Goal: Task Accomplishment & Management: Use online tool/utility

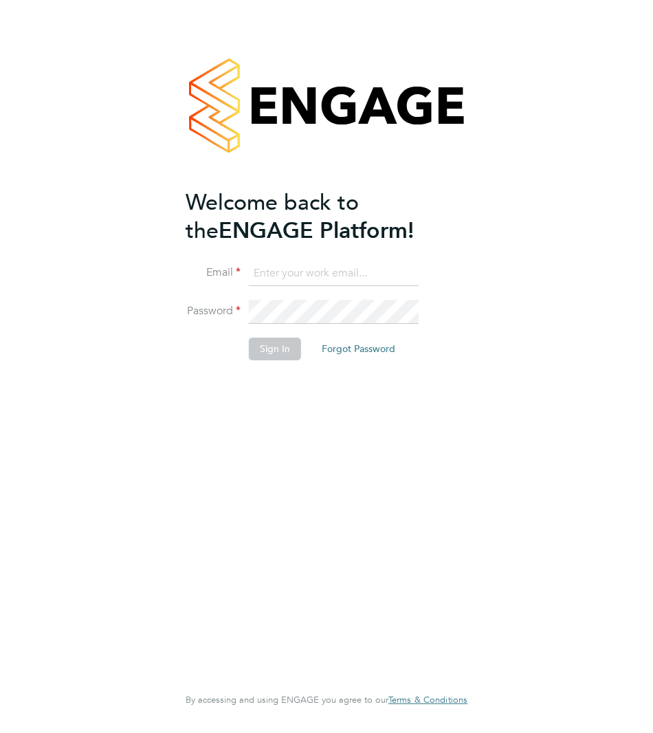
type input "[PERSON_NAME][EMAIL_ADDRESS][DOMAIN_NAME]"
click at [277, 351] on button "Sign In" at bounding box center [275, 348] width 52 height 22
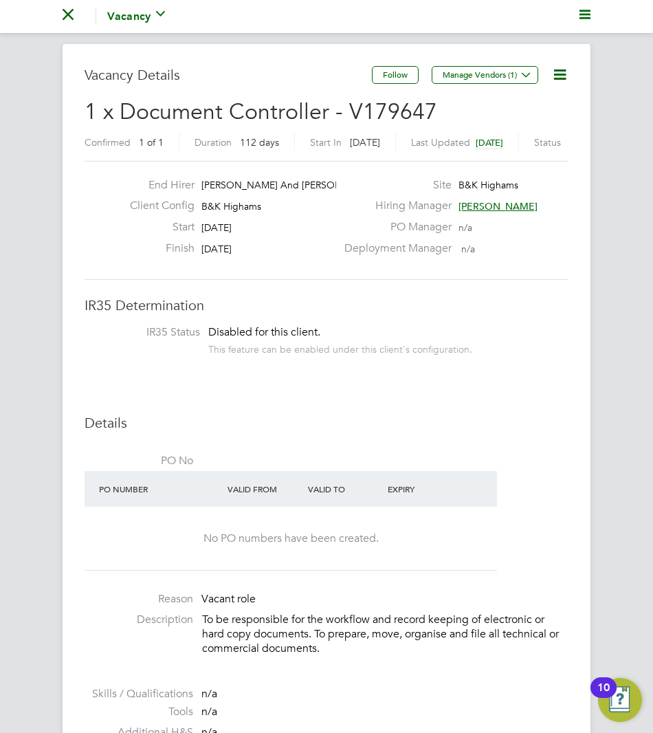
click at [557, 74] on icon at bounding box center [559, 74] width 17 height 17
click at [302, 212] on div "Client Config B&K Highams" at bounding box center [228, 209] width 218 height 21
click at [124, 17] on div "Vacancy" at bounding box center [136, 16] width 58 height 16
click at [85, 16] on li "Vacancy Activity Logs" at bounding box center [145, 16] width 121 height 33
click at [71, 15] on icon "Main navigation" at bounding box center [68, 14] width 11 height 11
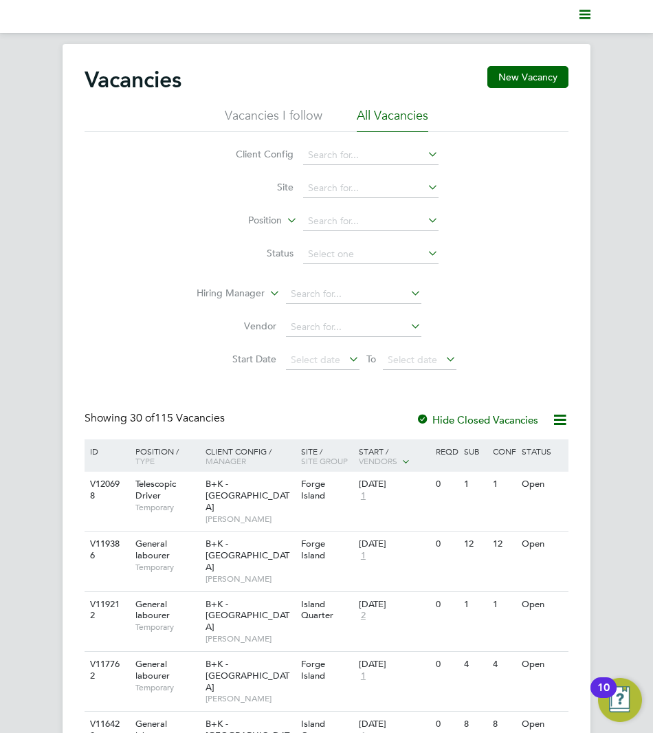
click at [586, 15] on polygon "Main navigation" at bounding box center [584, 15] width 11 height 2
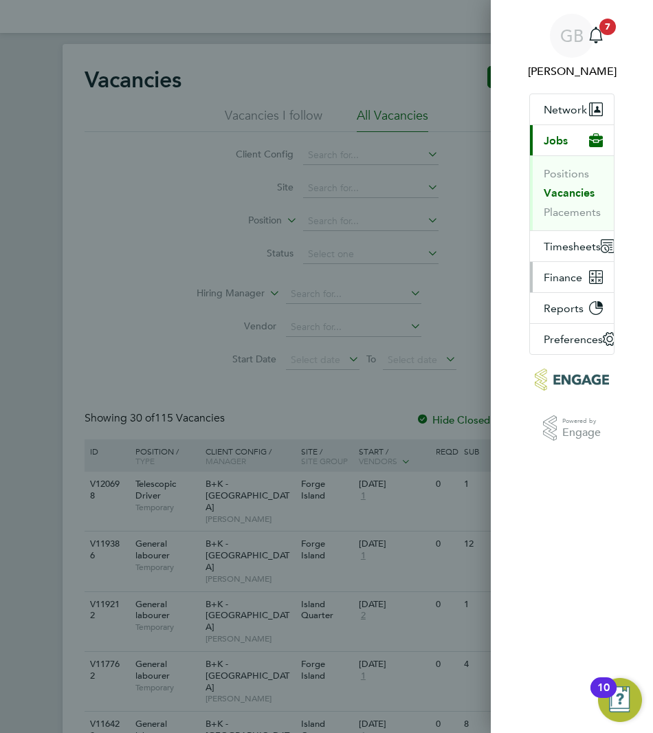
click at [556, 284] on span "Finance" at bounding box center [563, 277] width 38 height 13
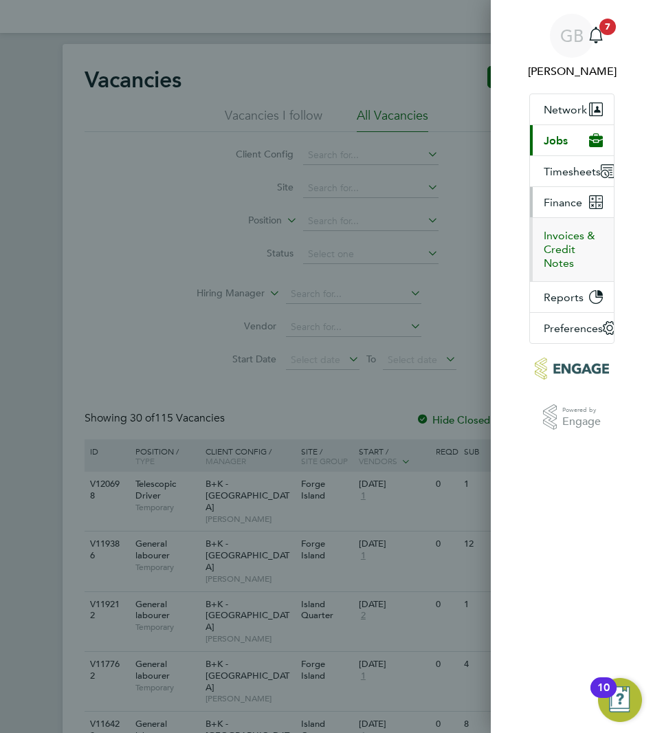
click at [563, 263] on button "Invoices & Credit Notes" at bounding box center [573, 249] width 59 height 41
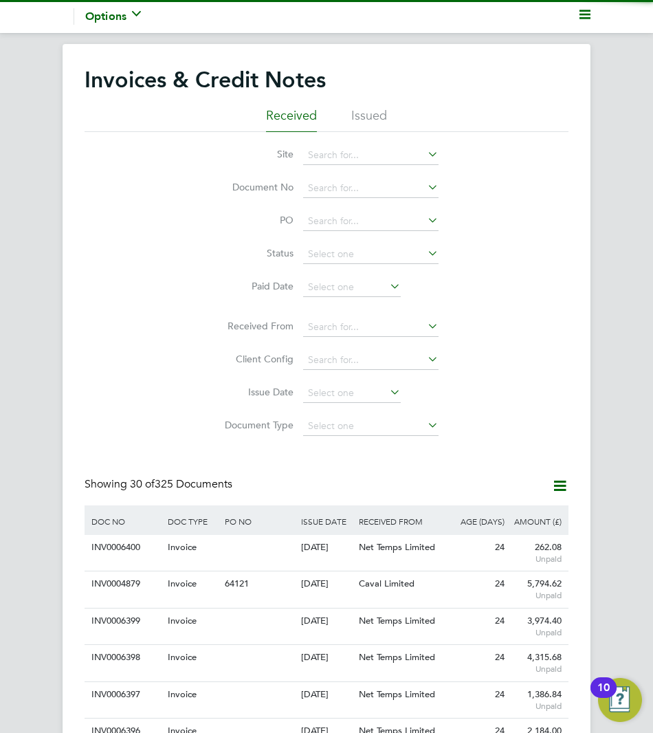
scroll to position [26, 77]
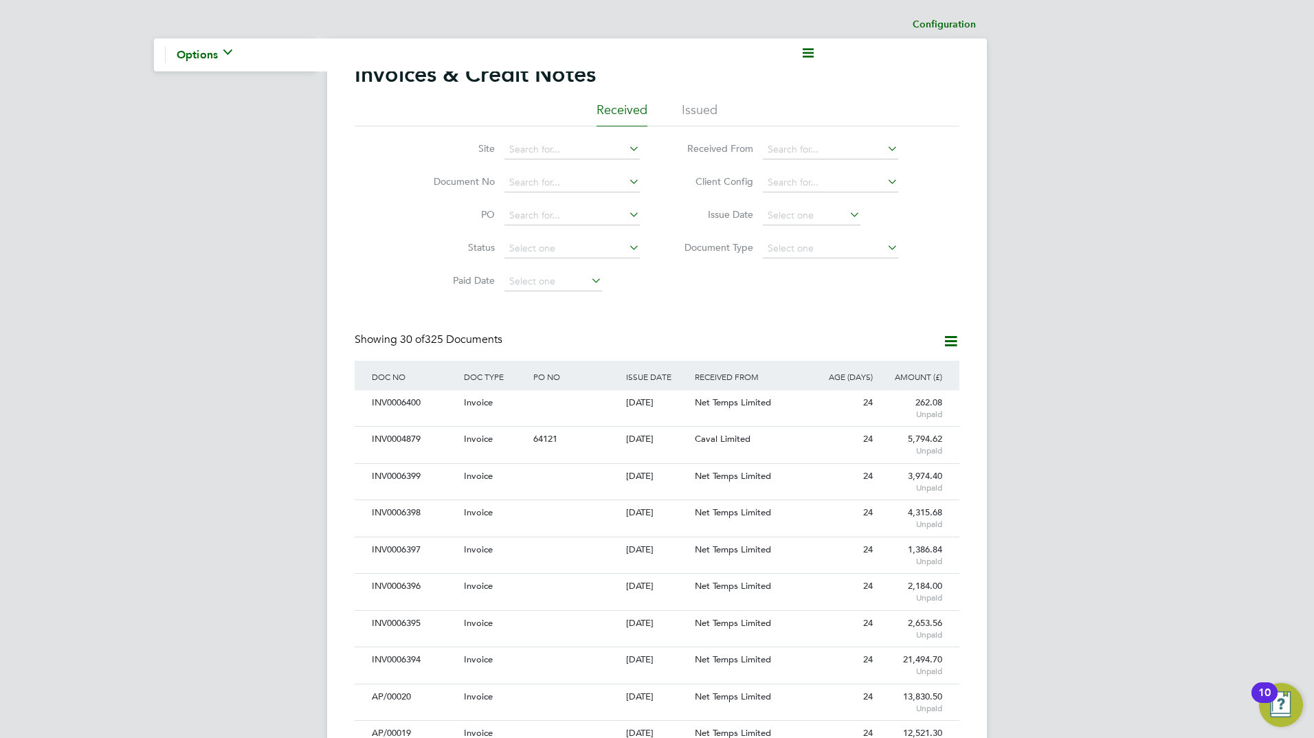
click at [626, 149] on icon at bounding box center [626, 148] width 0 height 19
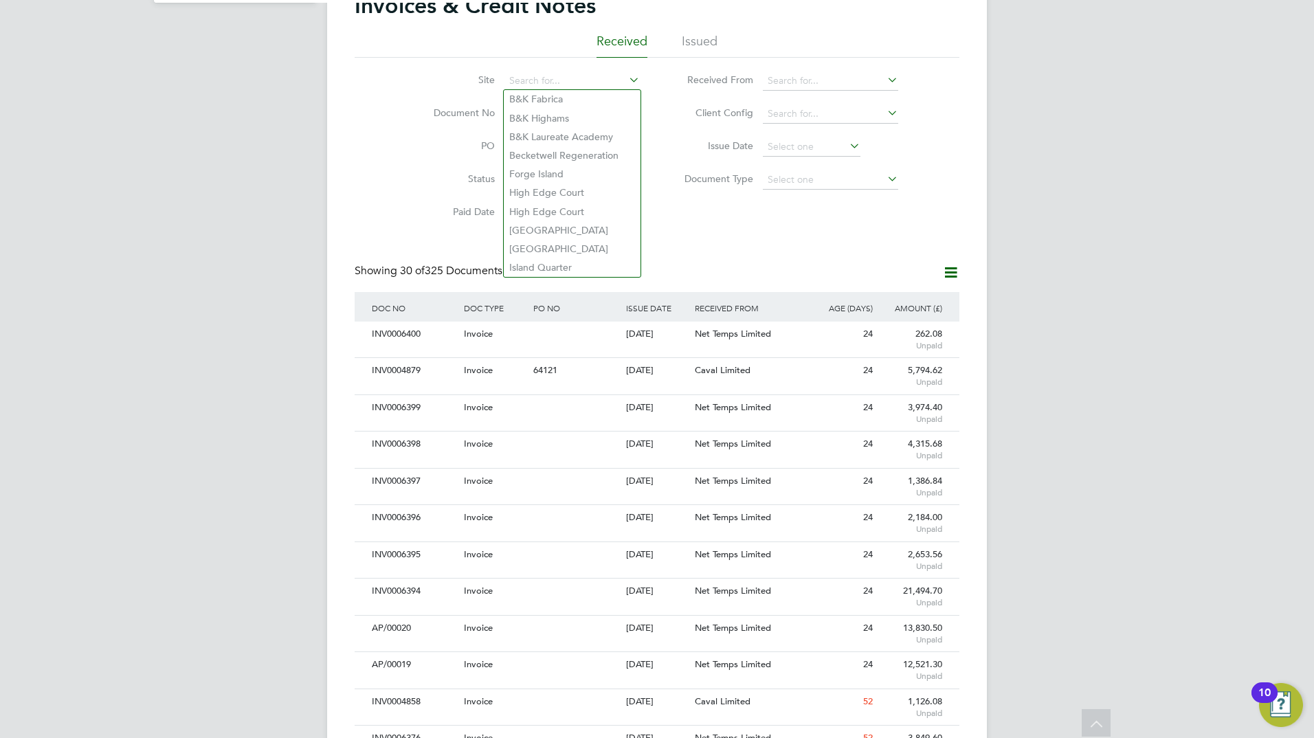
click at [652, 40] on li "Issued" at bounding box center [700, 45] width 36 height 25
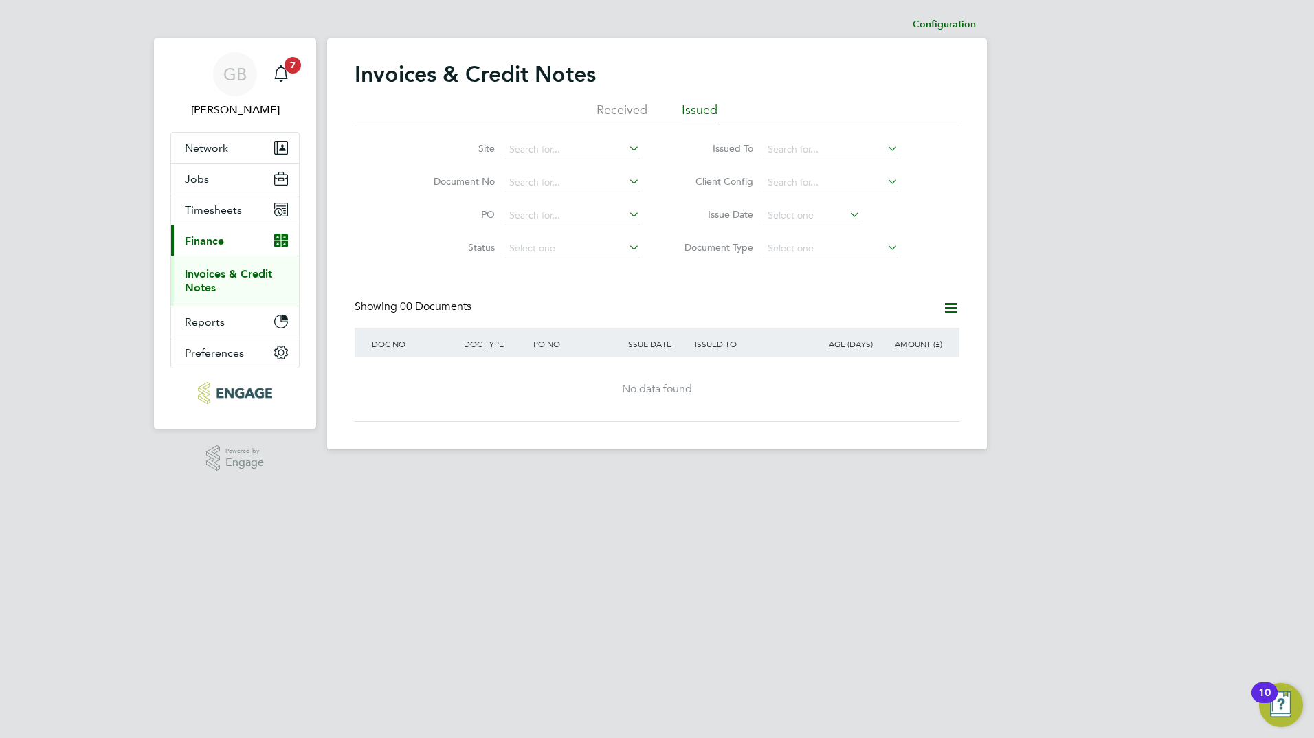
click at [626, 150] on icon at bounding box center [626, 148] width 0 height 19
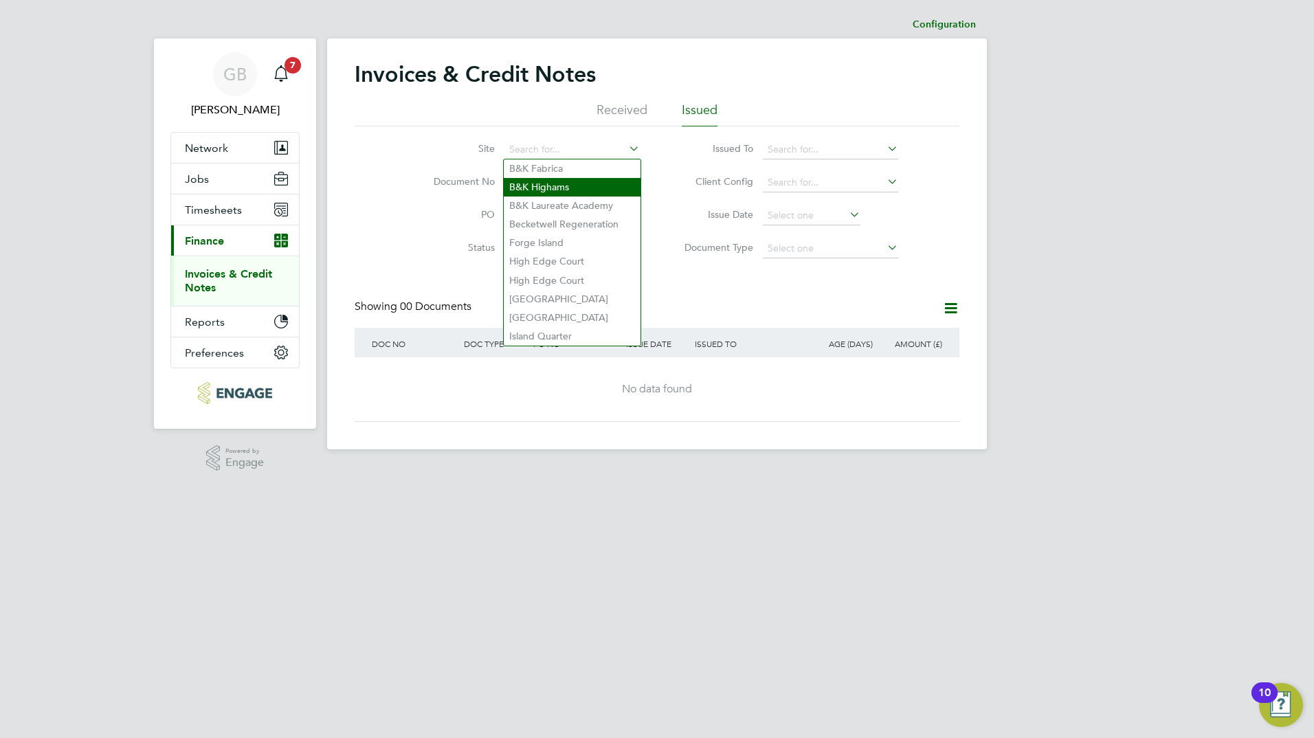
click at [600, 190] on li "B&K Highams" at bounding box center [572, 187] width 137 height 19
type input "B&K Highams"
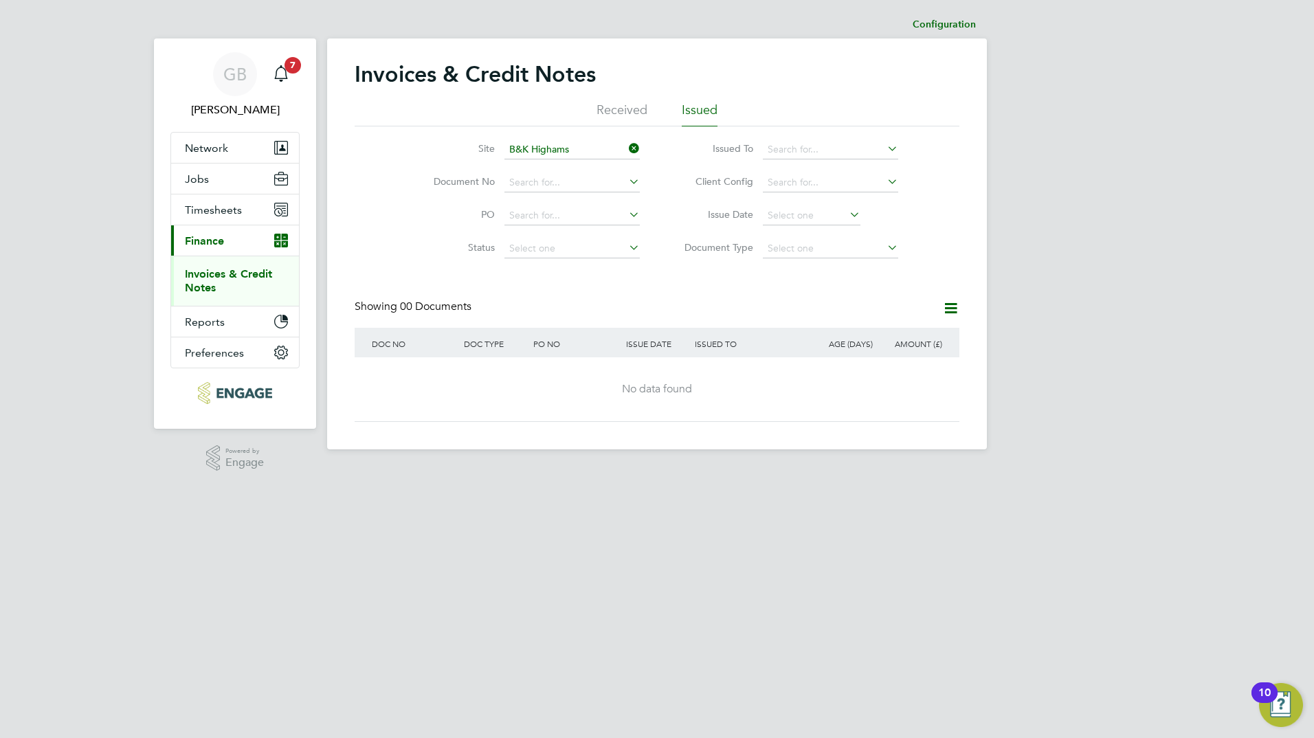
click at [636, 115] on li "Received" at bounding box center [621, 114] width 51 height 25
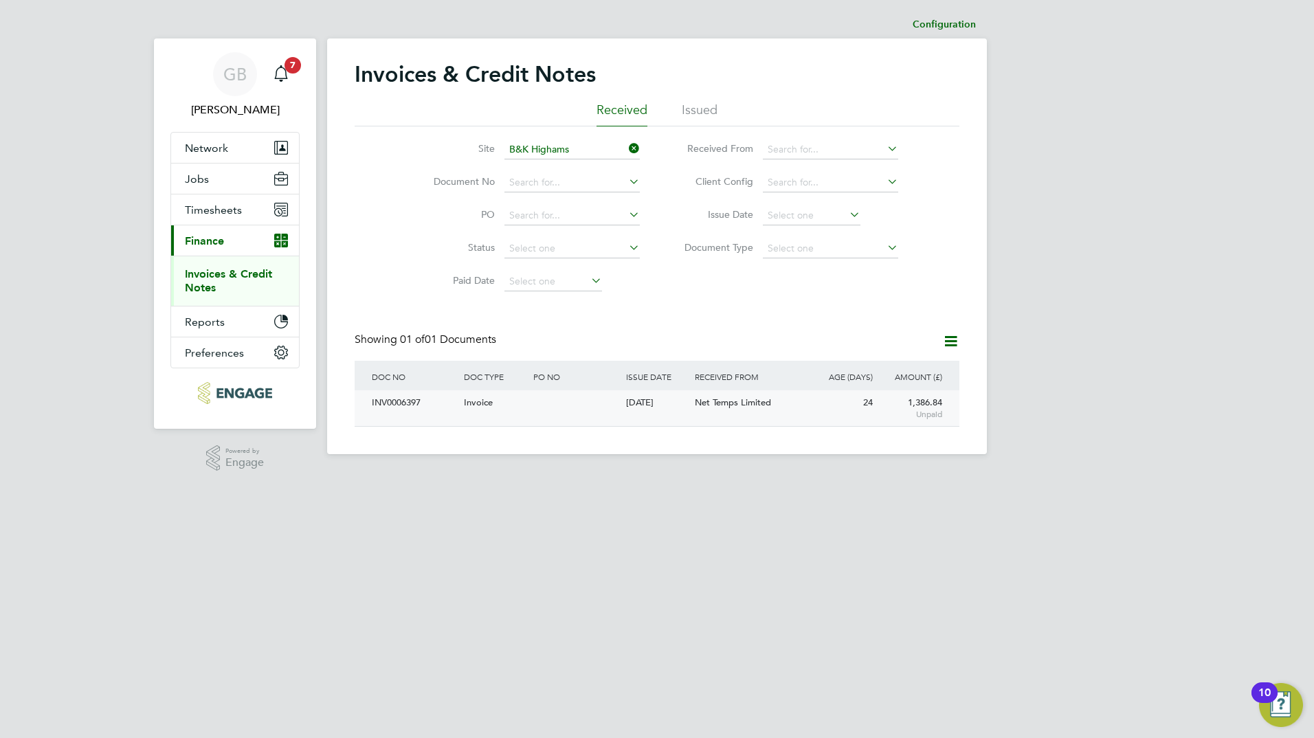
click at [652, 412] on div "[DATE]" at bounding box center [657, 402] width 69 height 25
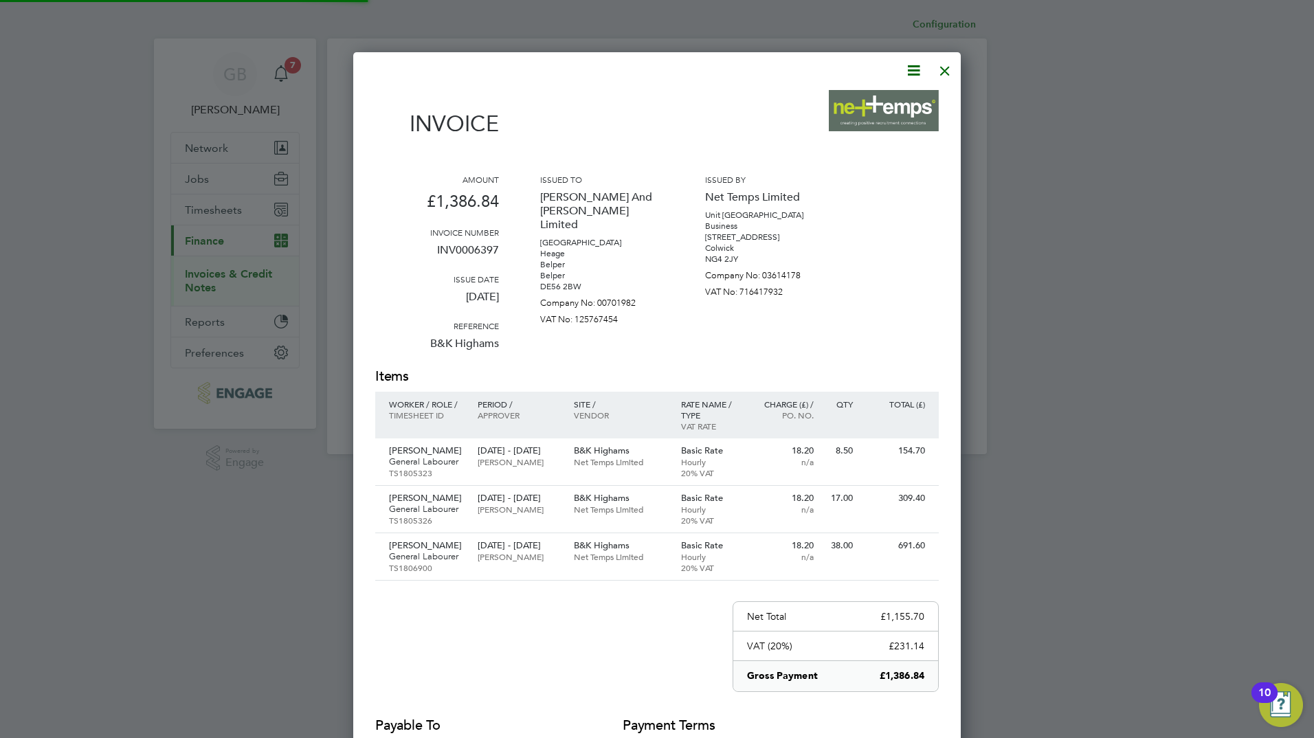
scroll to position [815, 608]
click at [652, 74] on div at bounding box center [945, 67] width 25 height 25
